Goal: Task Accomplishment & Management: Use online tool/utility

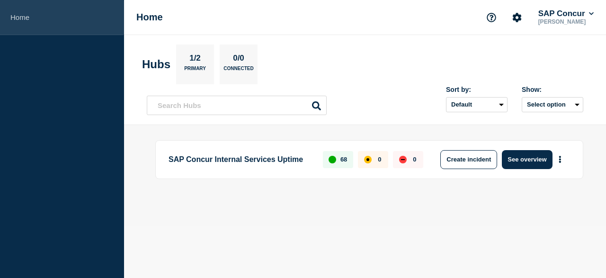
click at [15, 15] on link "Home" at bounding box center [62, 17] width 124 height 35
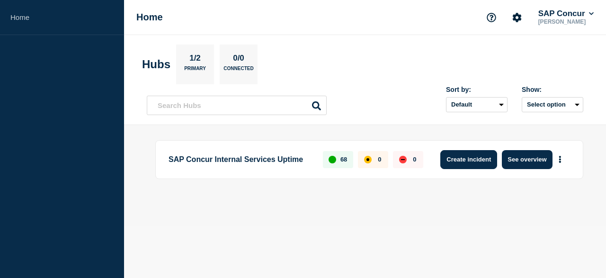
click at [459, 155] on button "Create incident" at bounding box center [468, 159] width 57 height 19
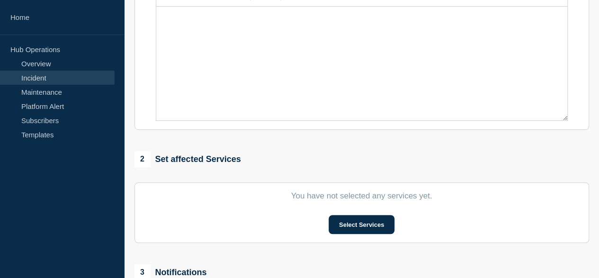
scroll to position [284, 0]
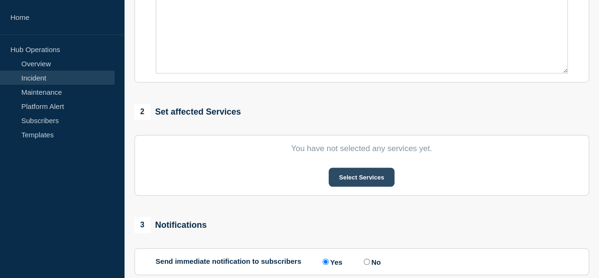
click at [352, 180] on button "Select Services" at bounding box center [362, 177] width 66 height 19
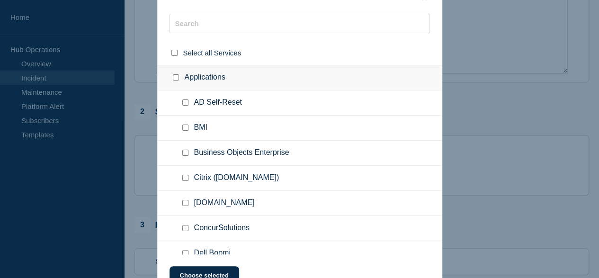
click at [184, 129] on input "BMI checkbox" at bounding box center [185, 128] width 6 height 6
checkbox input "true"
click at [219, 270] on button "Choose selected" at bounding box center [204, 275] width 70 height 19
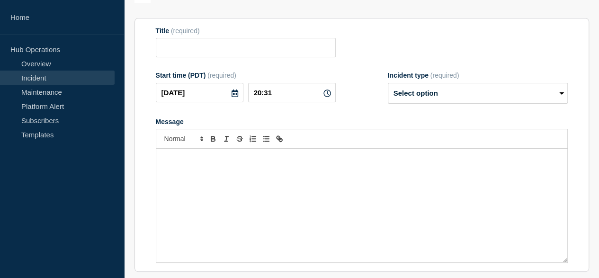
scroll to position [0, 0]
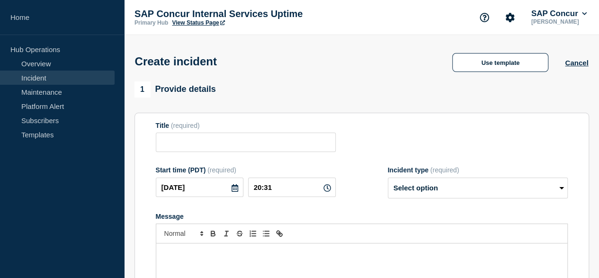
click at [31, 74] on link "Incident" at bounding box center [57, 78] width 115 height 14
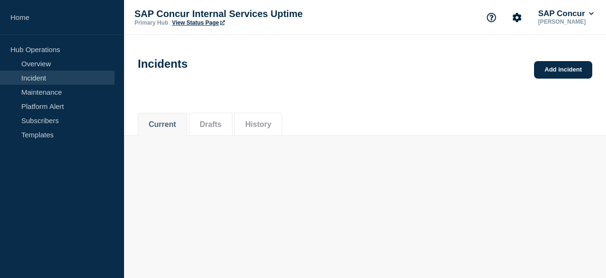
click at [31, 74] on link "Incident" at bounding box center [57, 78] width 115 height 14
